Goal: Transaction & Acquisition: Obtain resource

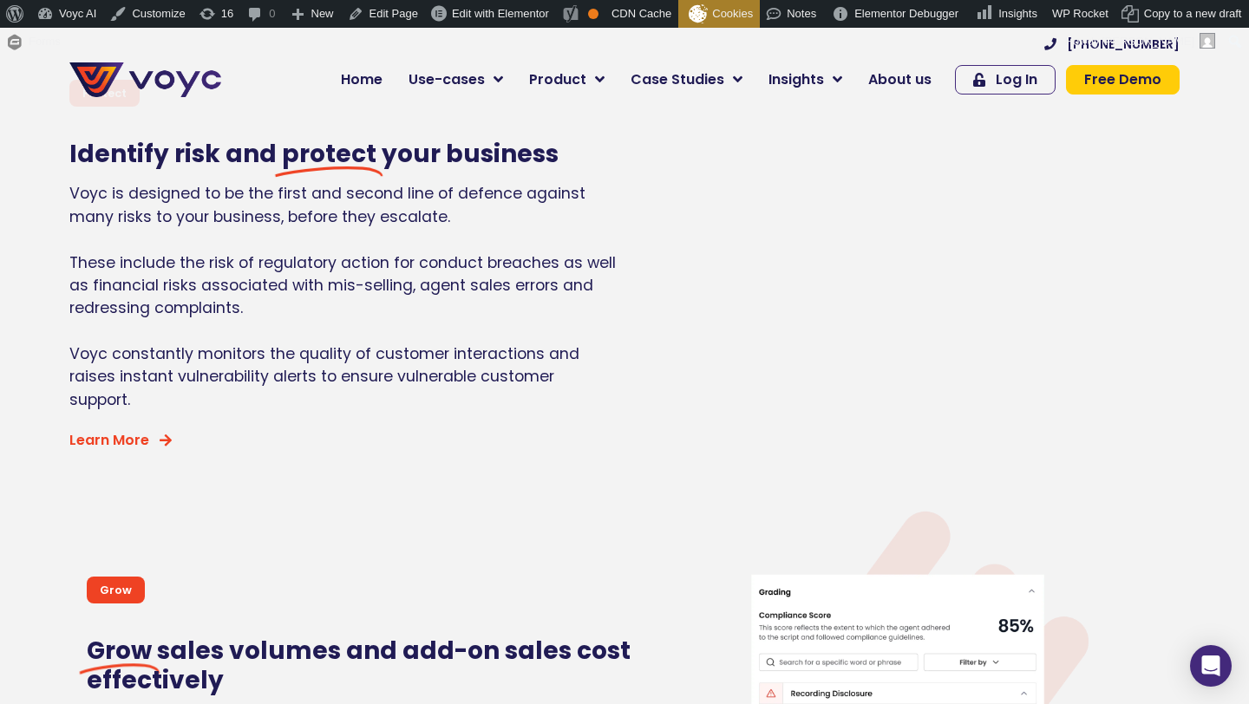
scroll to position [1304, 0]
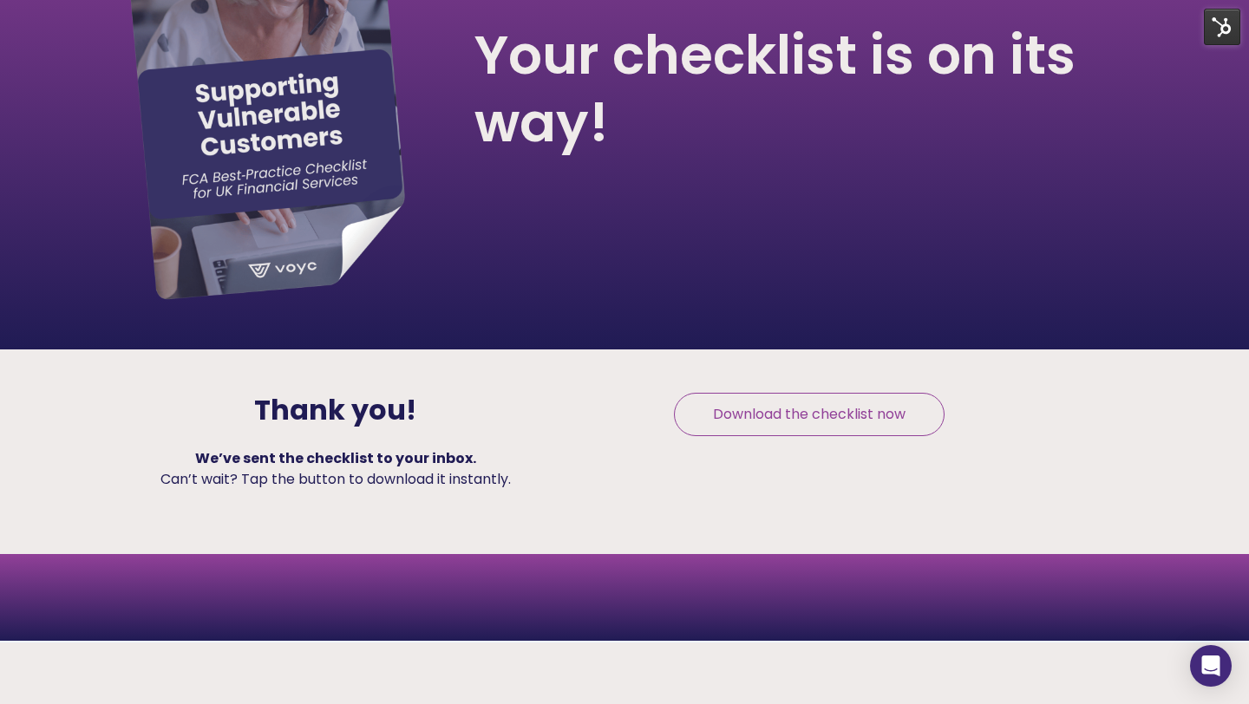
scroll to position [327, 0]
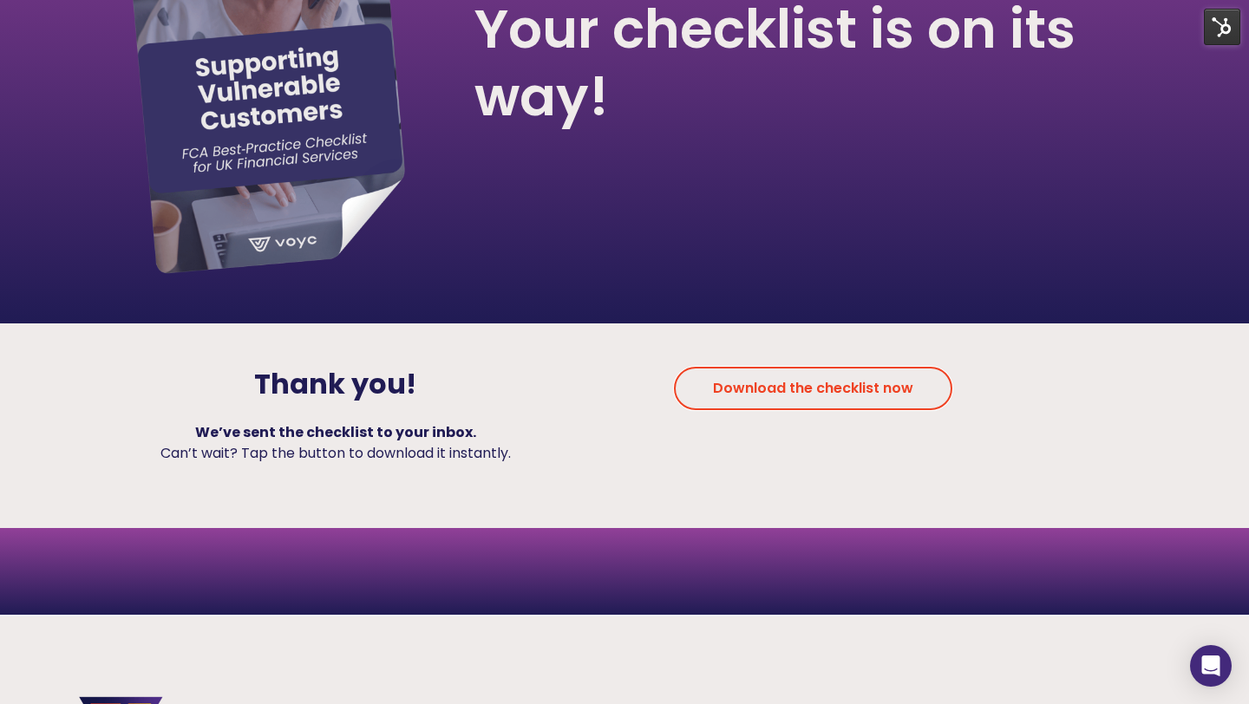
click at [736, 388] on link "Download the checklist now" at bounding box center [813, 388] width 278 height 43
